Goal: Task Accomplishment & Management: Manage account settings

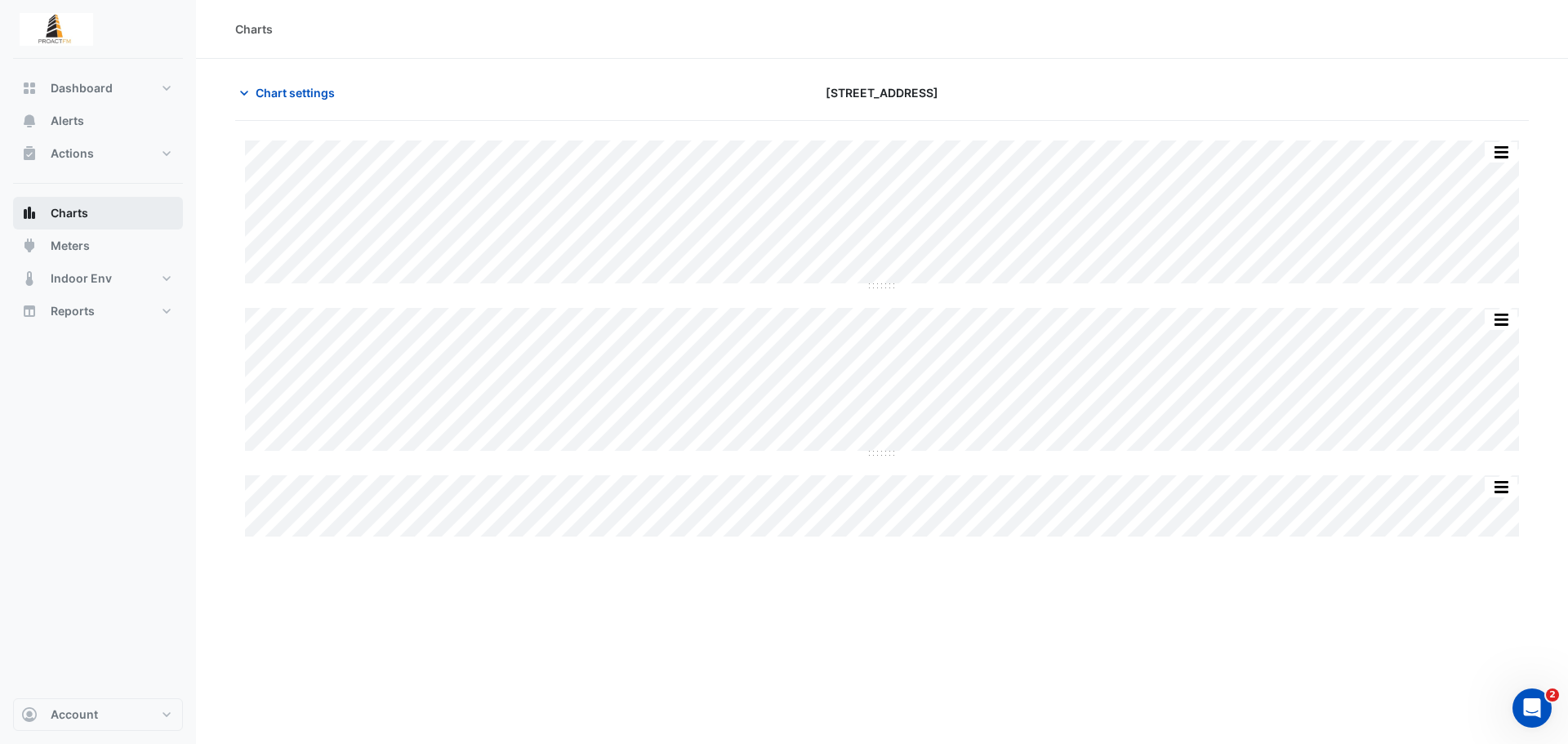
click at [84, 207] on span "Charts" at bounding box center [69, 213] width 37 height 17
click at [265, 89] on span "Chart settings" at bounding box center [294, 92] width 79 height 17
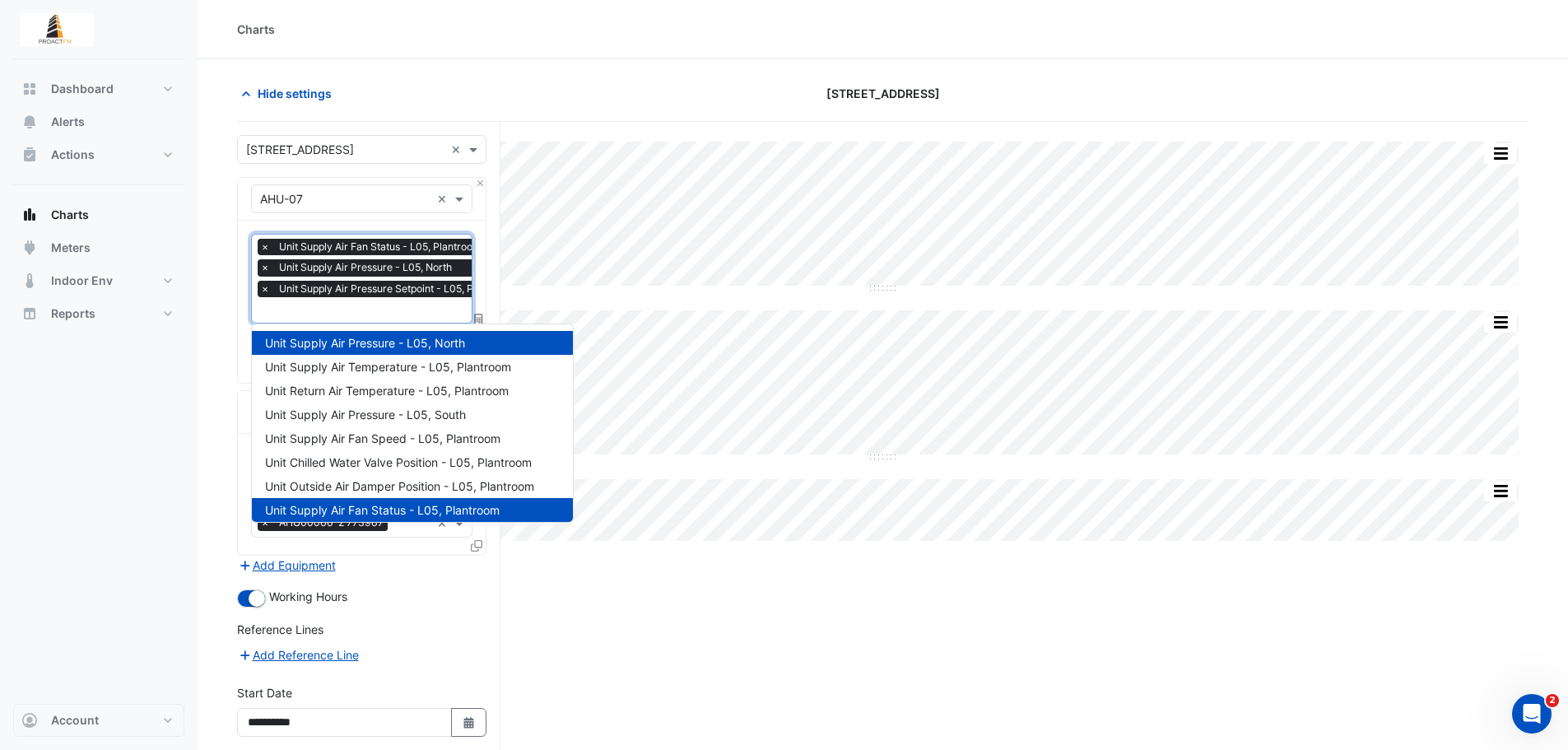
scroll to position [0, 8]
click at [392, 311] on input "text" at bounding box center [383, 311] width 263 height 17
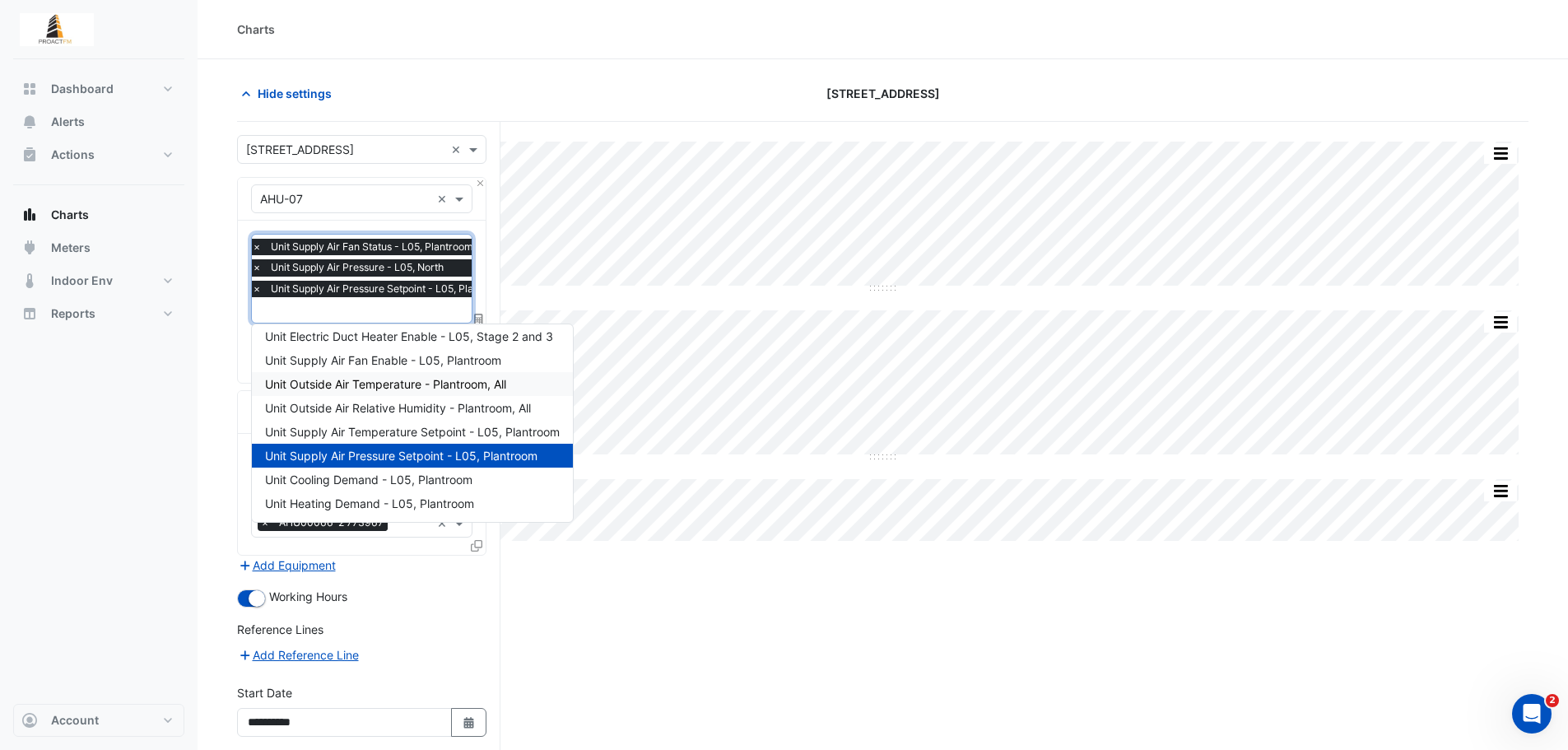
click at [398, 387] on span "Unit Outside Air Temperature - Plantroom, All" at bounding box center [385, 384] width 241 height 14
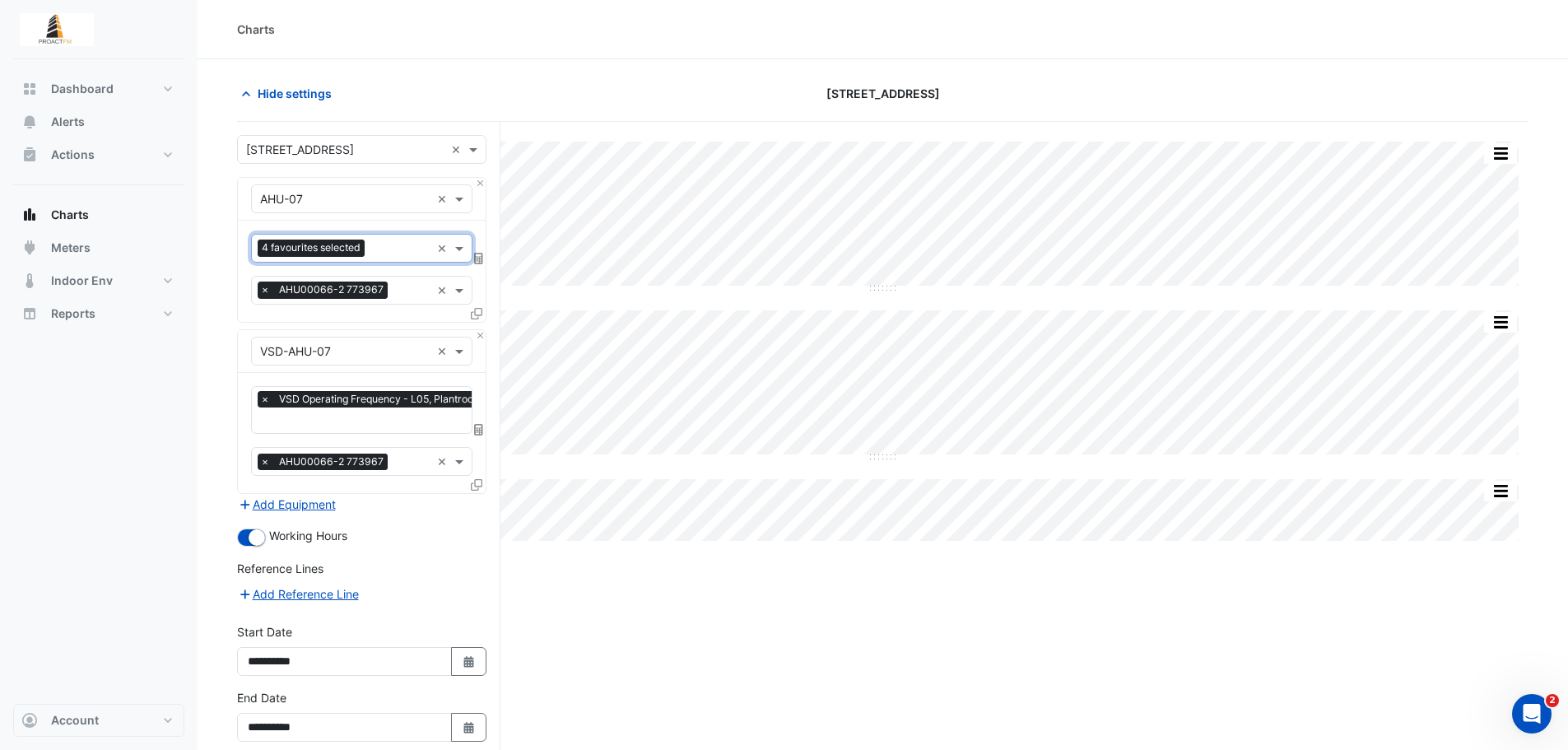
scroll to position [77, 0]
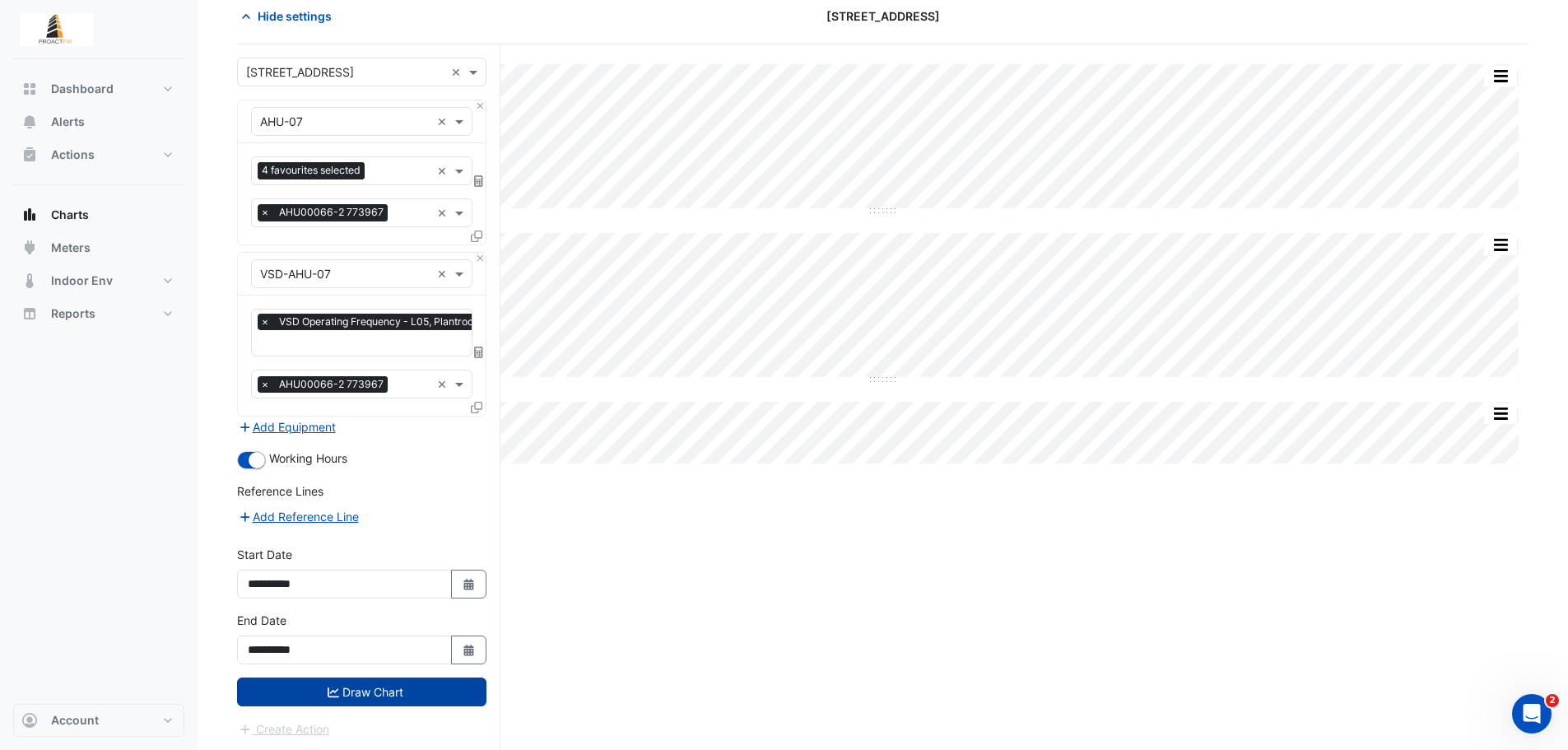
click at [402, 695] on button "Draw Chart" at bounding box center [361, 691] width 249 height 29
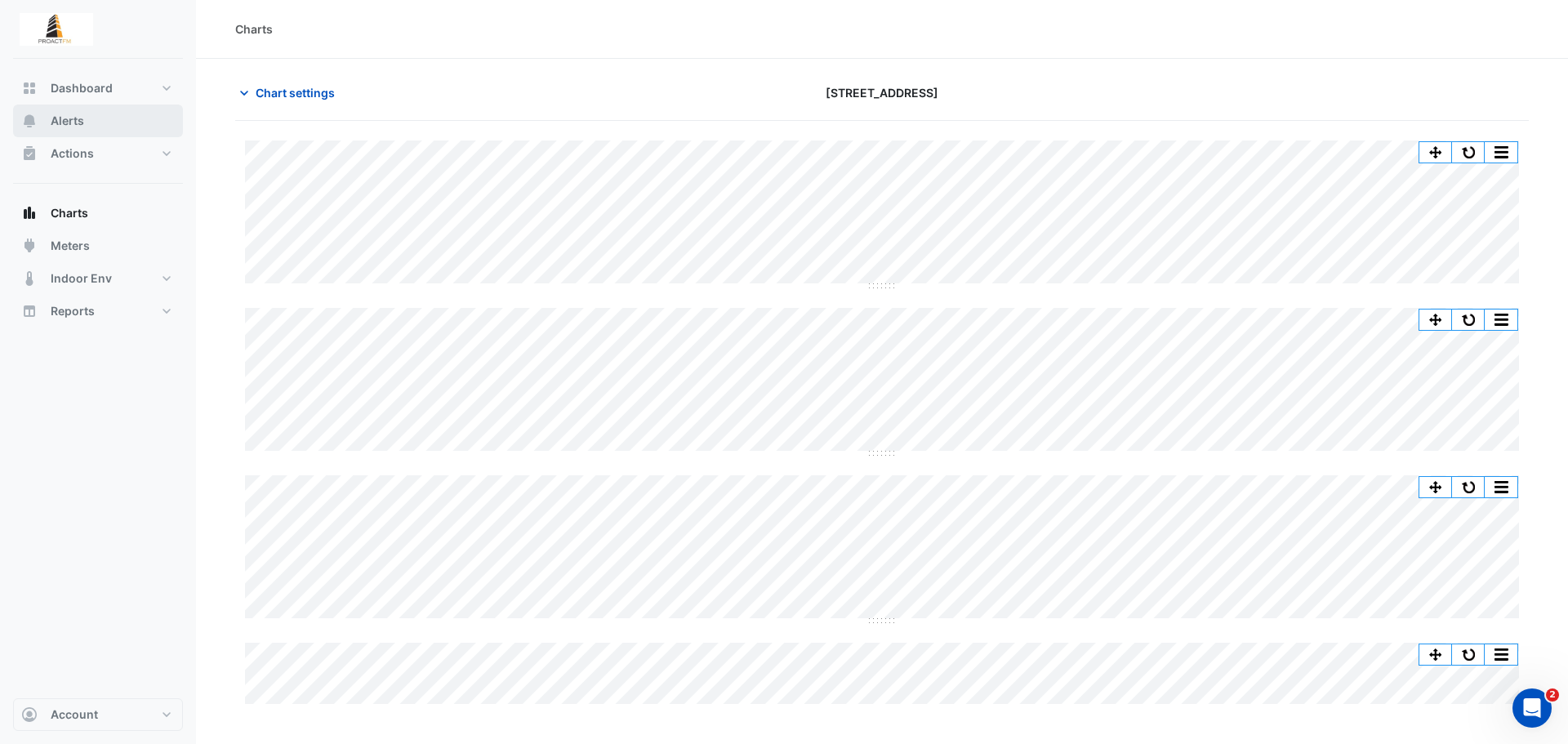
click at [58, 111] on button "Alerts" at bounding box center [98, 120] width 169 height 33
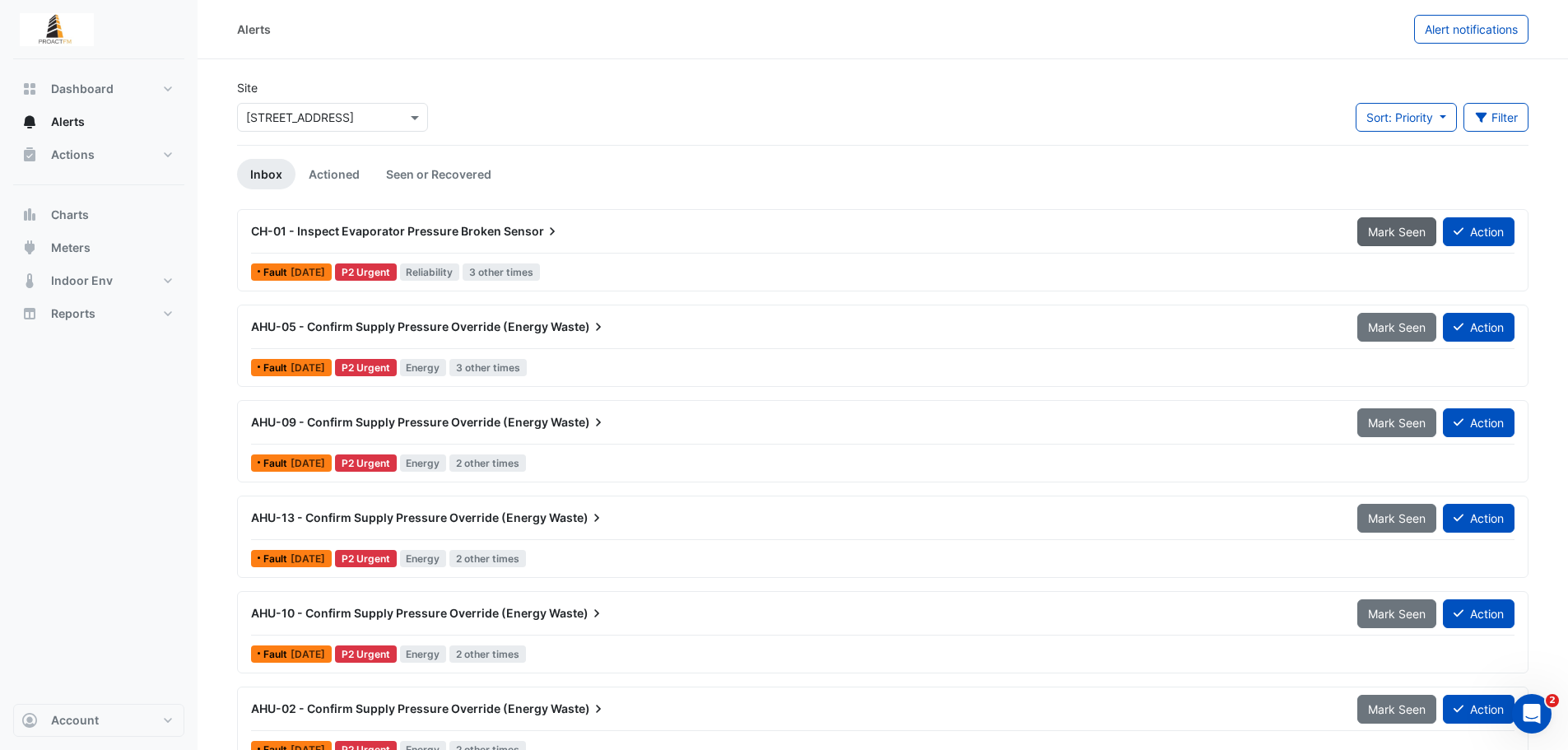
click at [1382, 229] on span "Mark Seen" at bounding box center [1397, 231] width 58 height 14
click at [87, 152] on span "Actions" at bounding box center [72, 155] width 44 height 17
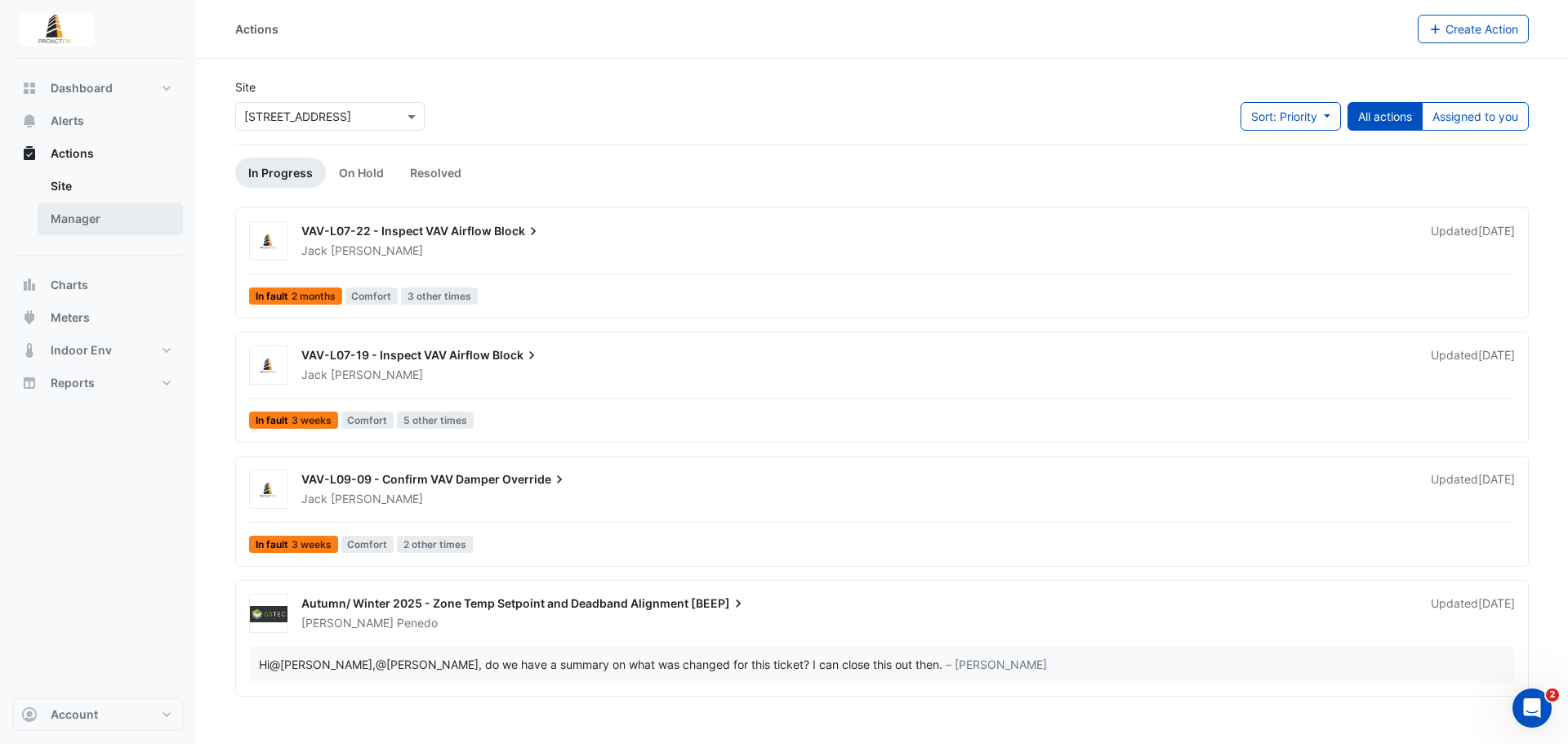
click at [107, 212] on link "Manager" at bounding box center [110, 219] width 146 height 33
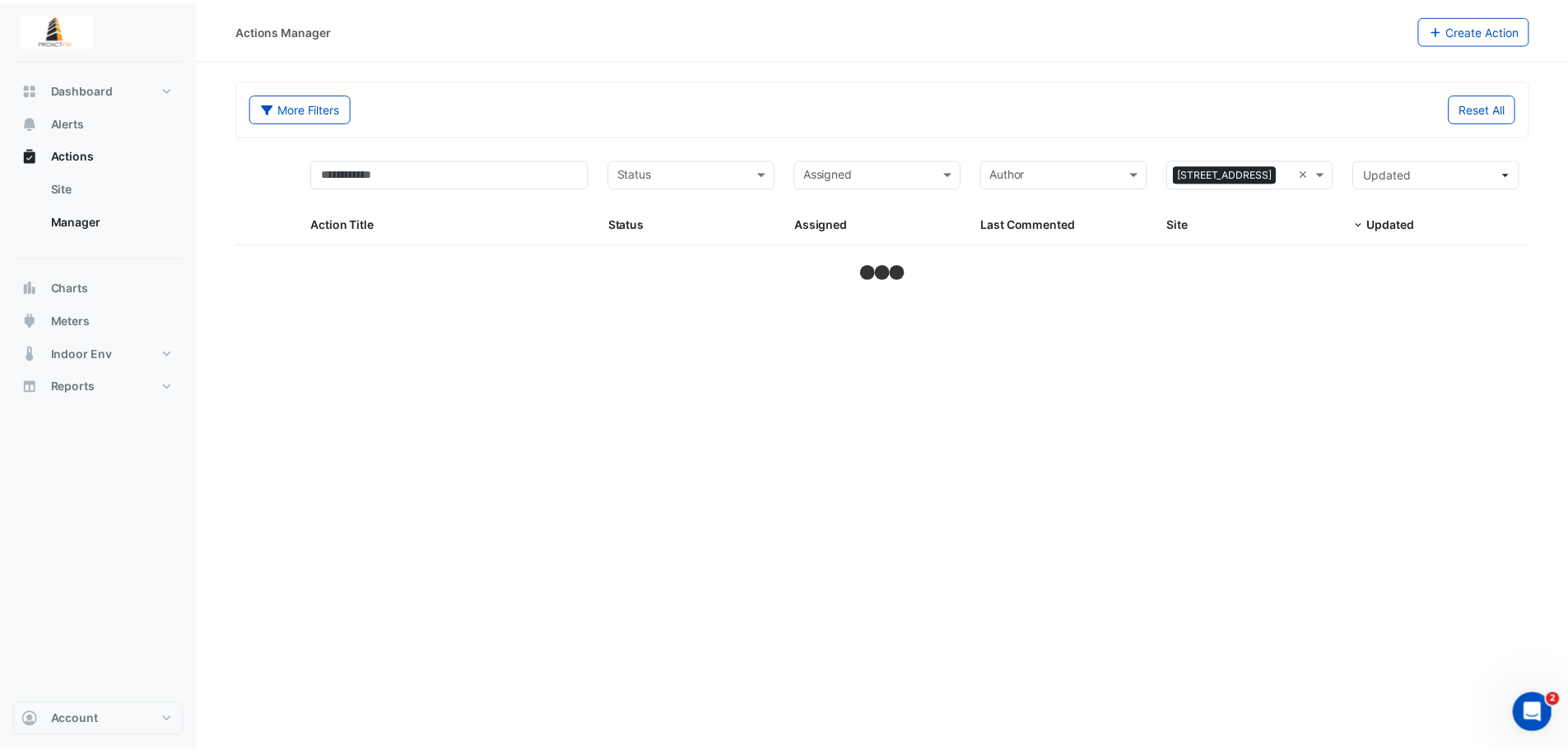
select select "***"
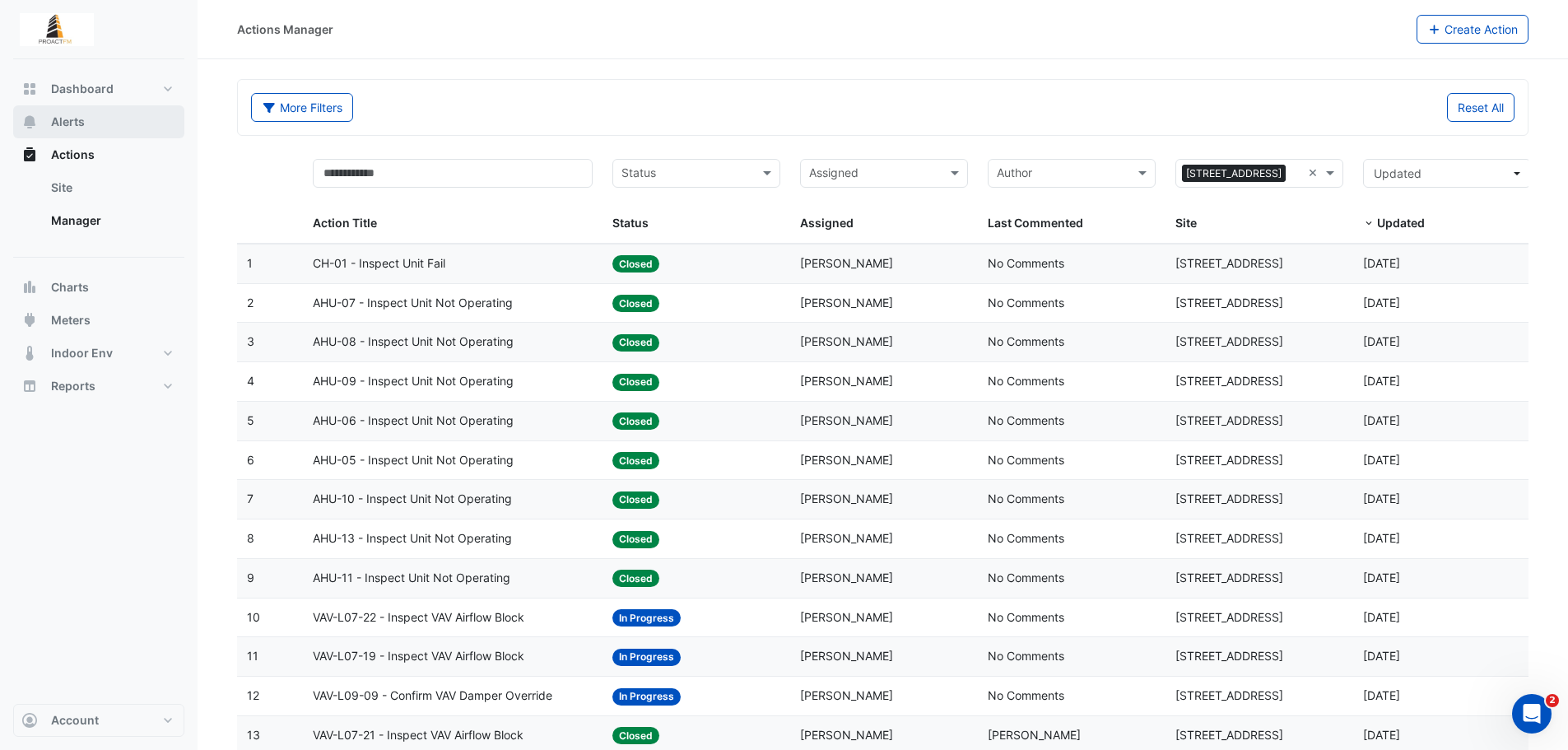
click at [88, 122] on button "Alerts" at bounding box center [98, 121] width 171 height 33
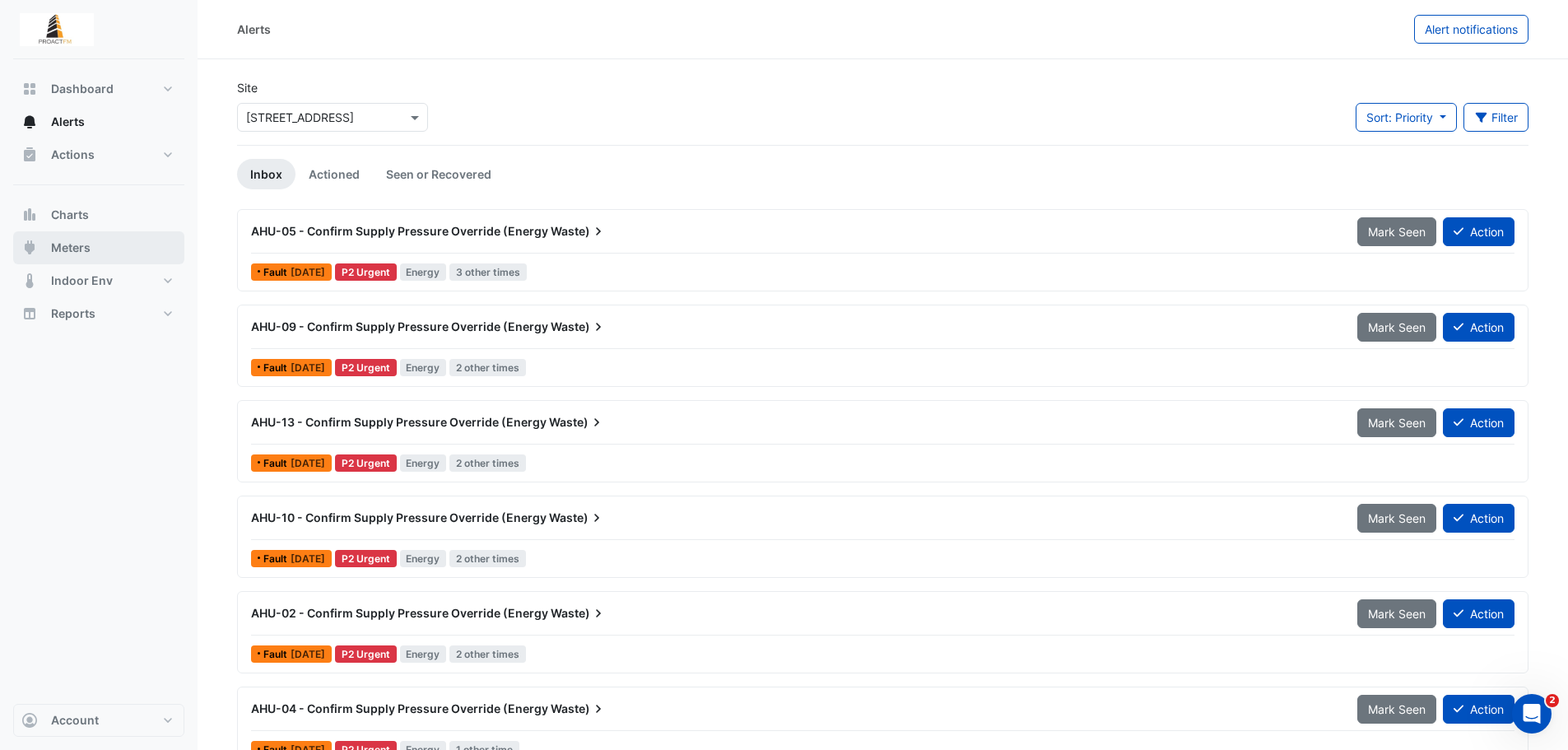
click at [133, 241] on button "Meters" at bounding box center [98, 247] width 171 height 33
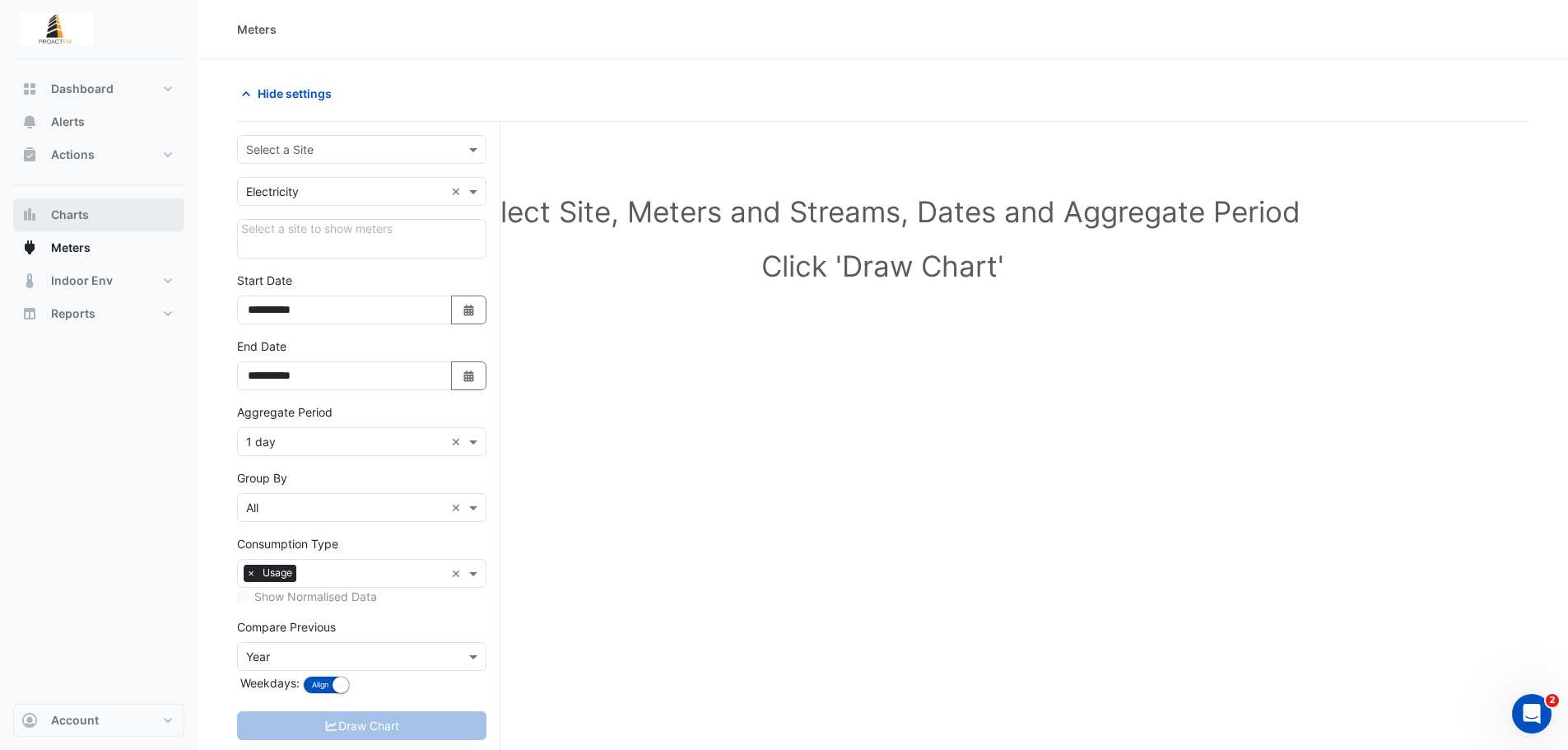
click at [89, 212] on button "Charts" at bounding box center [98, 215] width 171 height 33
